Goal: Information Seeking & Learning: Learn about a topic

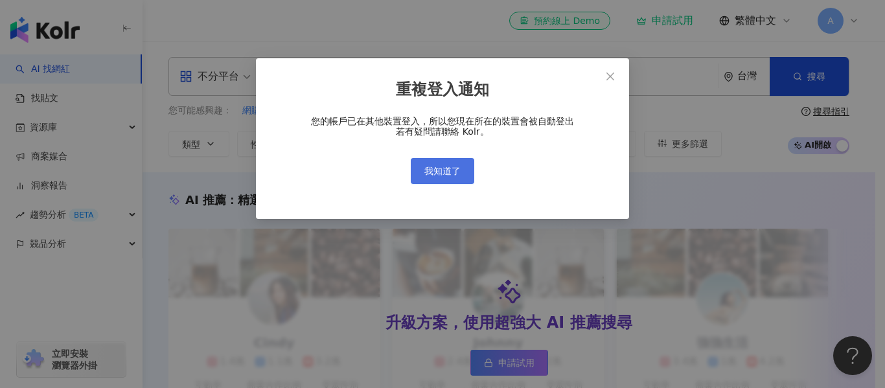
click at [442, 173] on span "我知道了" at bounding box center [442, 171] width 36 height 10
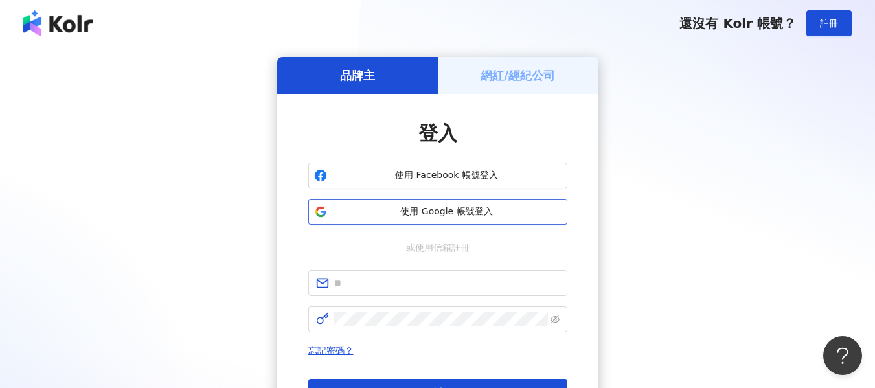
click at [396, 214] on span "使用 Google 帳號登入" at bounding box center [446, 211] width 229 height 13
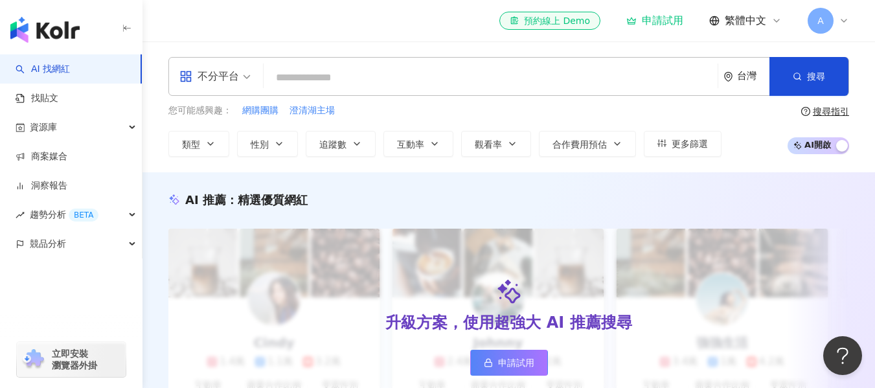
click at [414, 75] on input "search" at bounding box center [491, 77] width 444 height 25
click at [433, 72] on input "search" at bounding box center [491, 77] width 444 height 25
type input "*"
click at [433, 72] on input "search" at bounding box center [491, 77] width 444 height 25
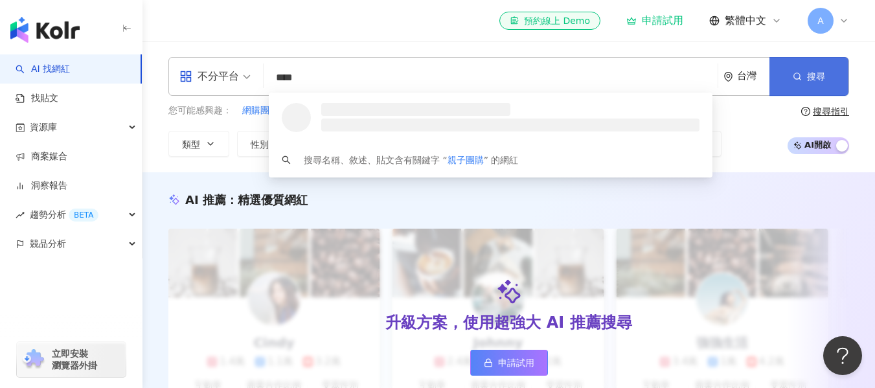
type input "****"
click at [808, 74] on span "搜尋" at bounding box center [816, 76] width 18 height 10
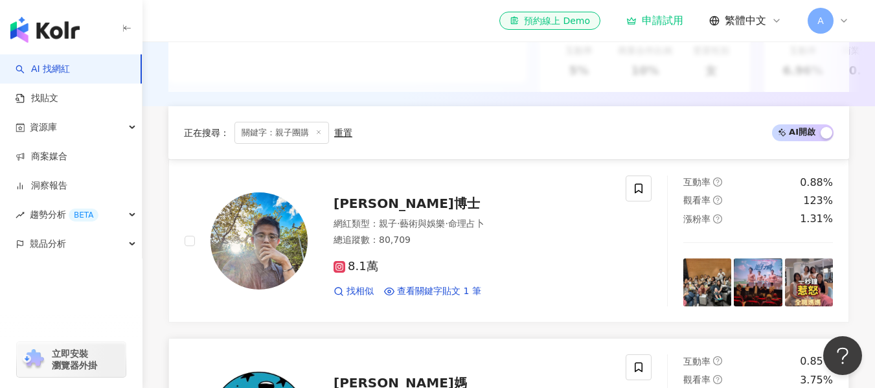
scroll to position [455, 0]
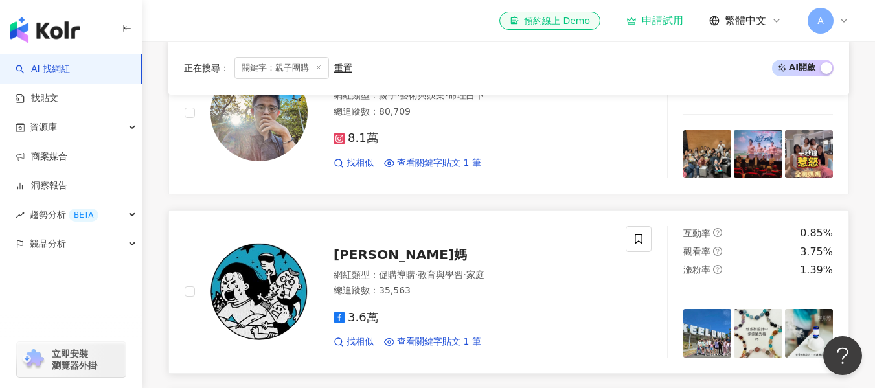
click at [354, 262] on span "艾莉媽" at bounding box center [400, 255] width 133 height 16
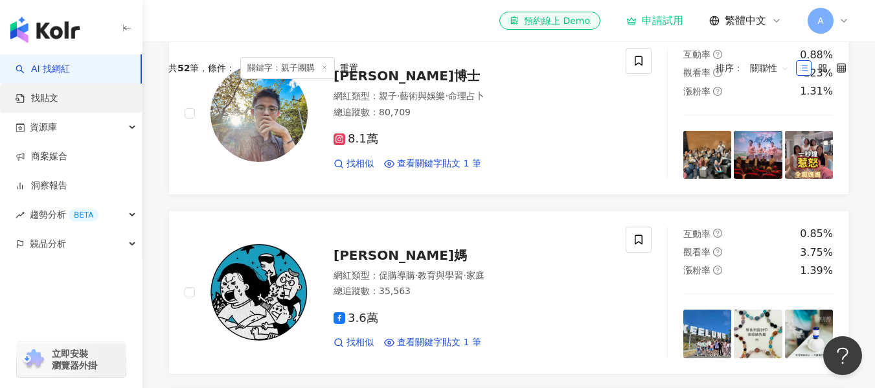
scroll to position [196, 0]
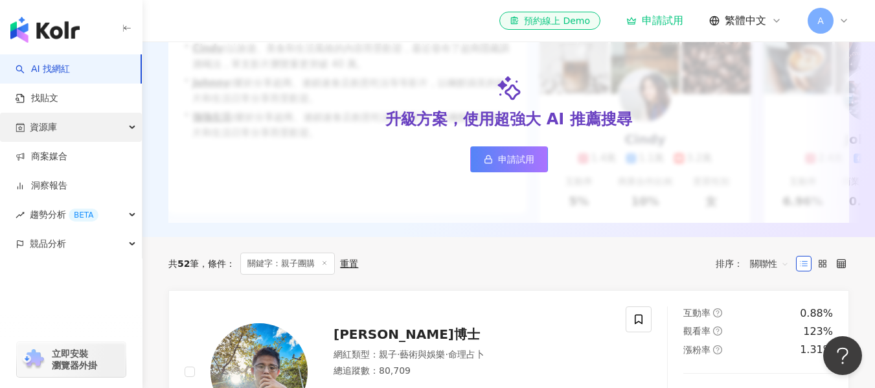
click at [128, 126] on div "資源庫" at bounding box center [71, 127] width 142 height 29
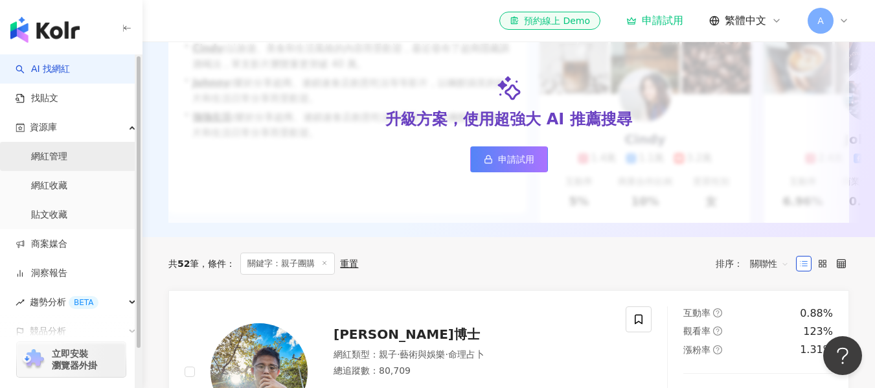
click at [67, 155] on link "網紅管理" at bounding box center [49, 156] width 36 height 13
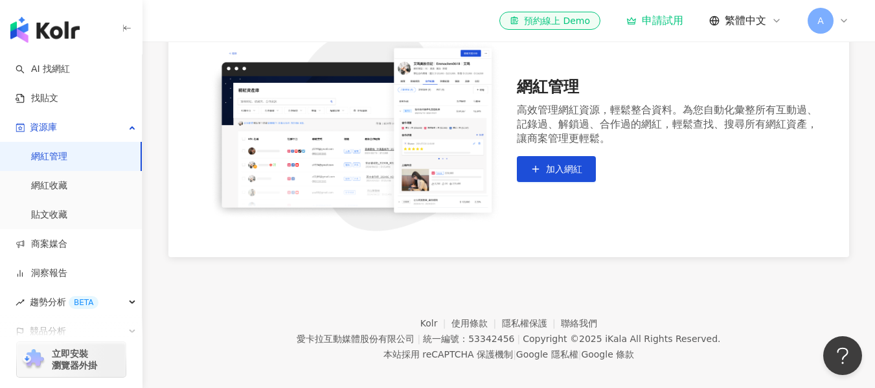
scroll to position [153, 0]
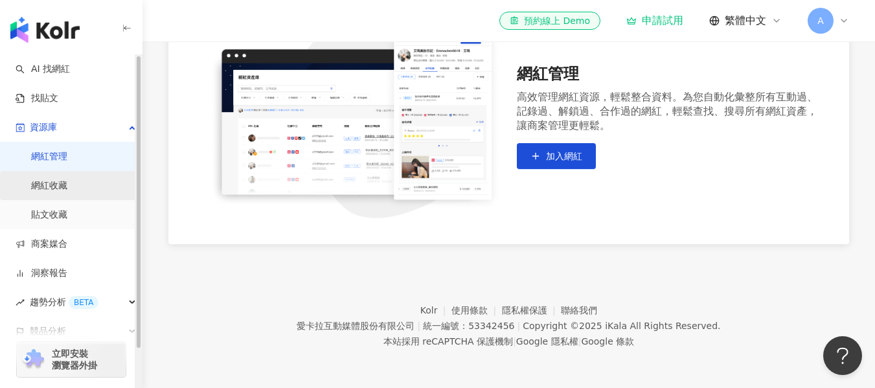
click at [48, 183] on link "網紅收藏" at bounding box center [49, 185] width 36 height 13
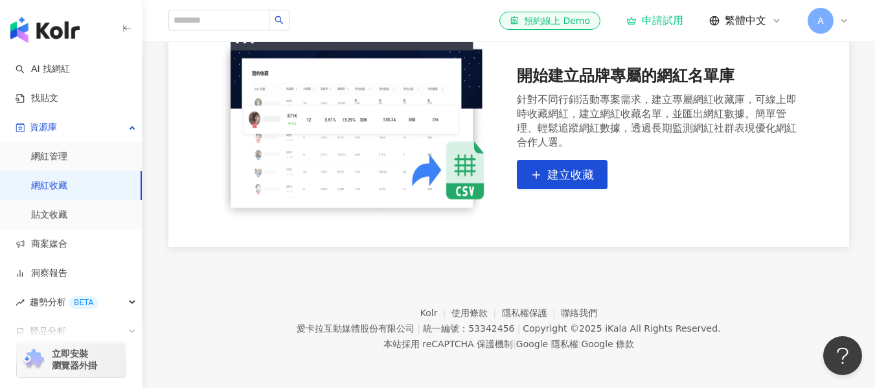
scroll to position [141, 0]
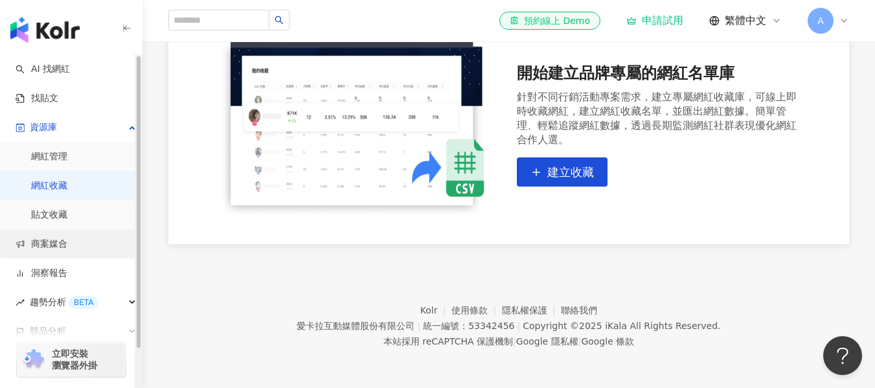
click at [49, 248] on link "商案媒合" at bounding box center [42, 244] width 52 height 13
